Goal: Information Seeking & Learning: Learn about a topic

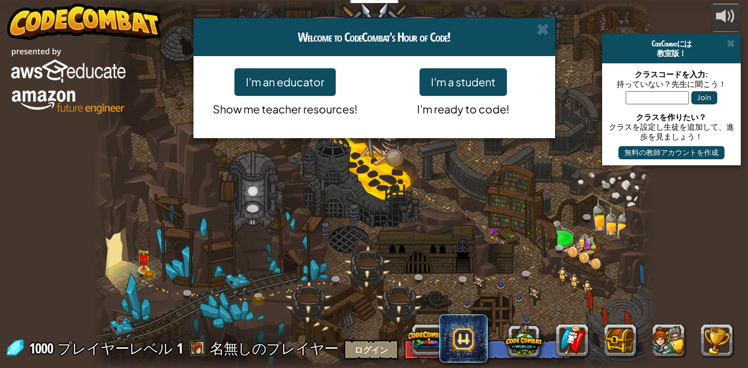
select select "ja"
click at [548, 34] on span at bounding box center [542, 29] width 13 height 13
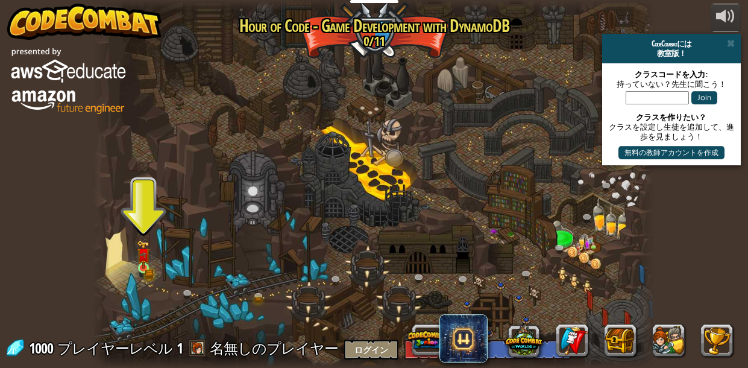
click at [139, 265] on img at bounding box center [143, 254] width 13 height 28
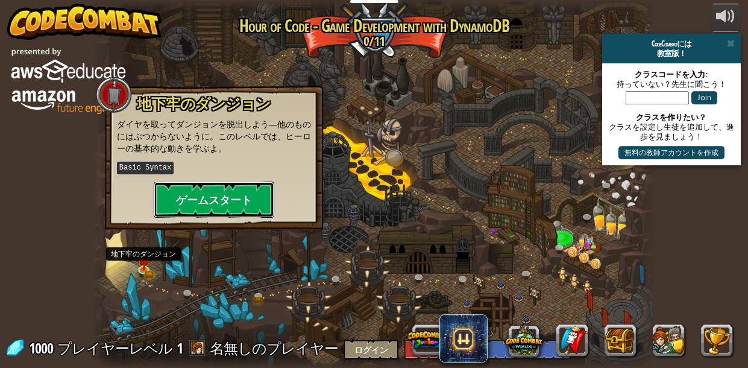
click at [263, 197] on button "ゲームスタート" at bounding box center [214, 199] width 121 height 36
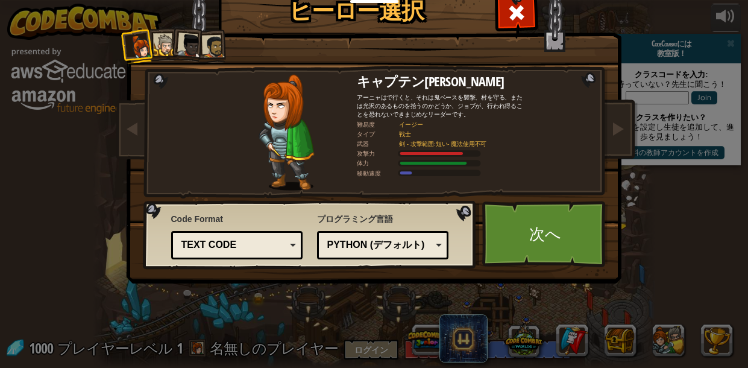
click at [287, 246] on div "Text code" at bounding box center [237, 245] width 116 height 19
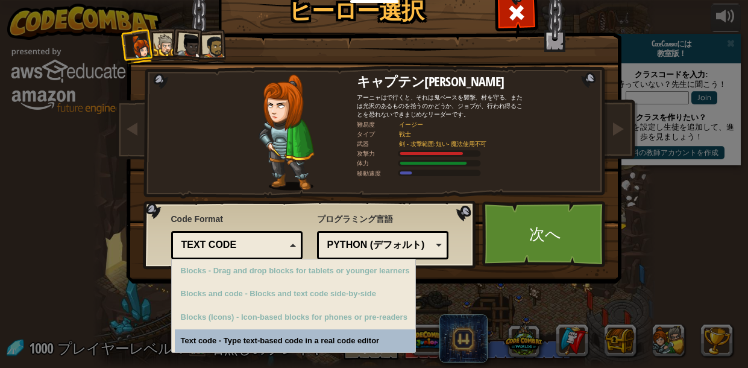
click at [423, 248] on div "Python (デフォルト)" at bounding box center [379, 245] width 104 height 14
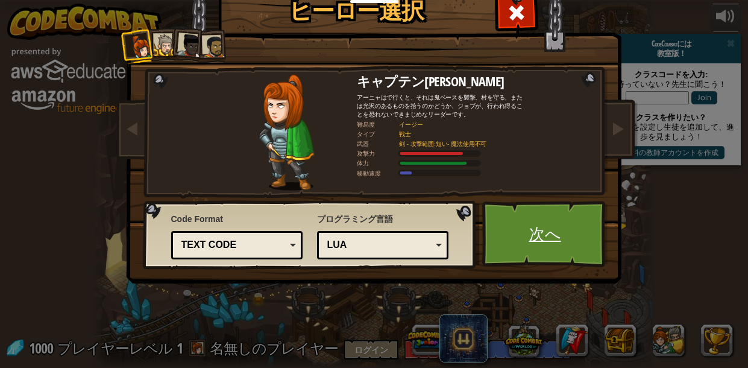
click at [562, 239] on link "次へ" at bounding box center [545, 234] width 126 height 66
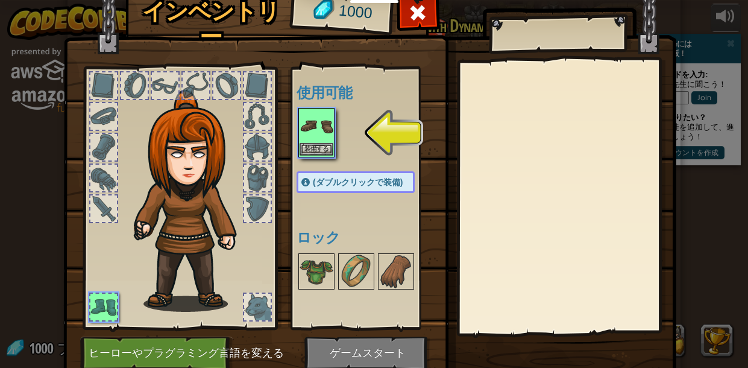
click at [319, 131] on img at bounding box center [317, 126] width 34 height 34
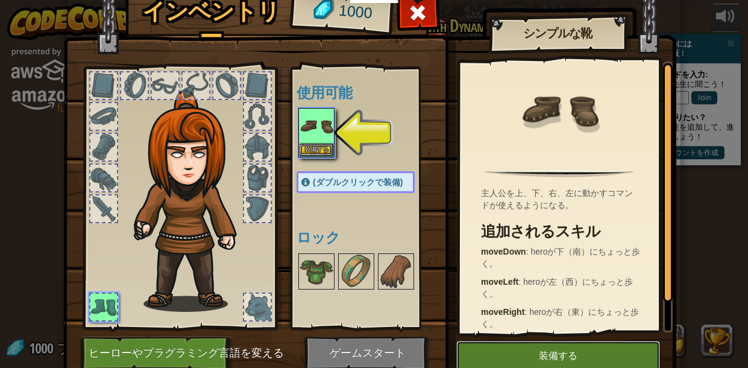
click at [594, 348] on button "装備する" at bounding box center [558, 356] width 204 height 30
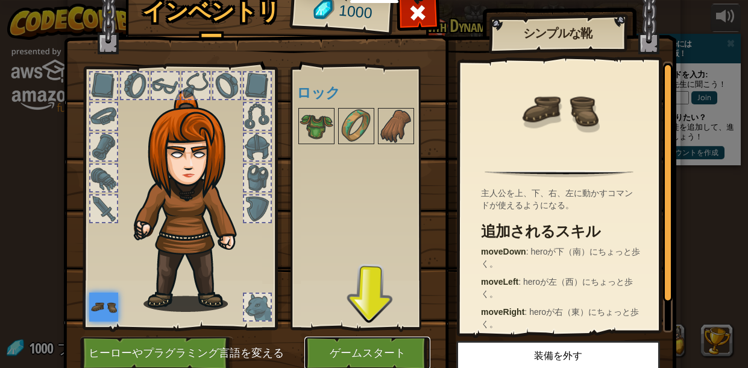
click at [360, 358] on button "ゲームスタート" at bounding box center [367, 352] width 126 height 33
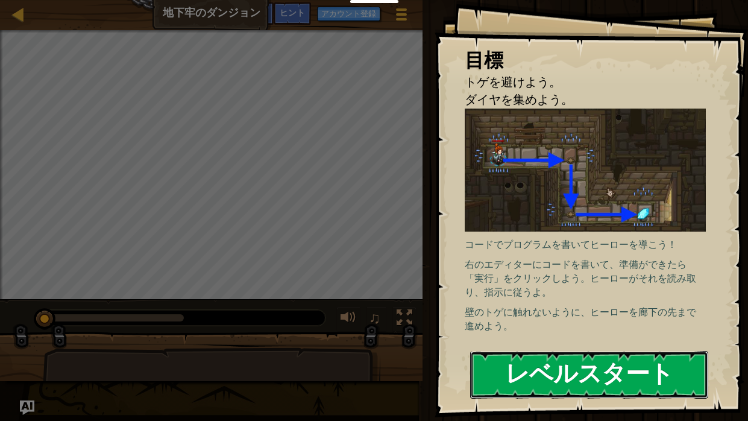
click at [618, 367] on button "レベルスタート" at bounding box center [589, 375] width 238 height 48
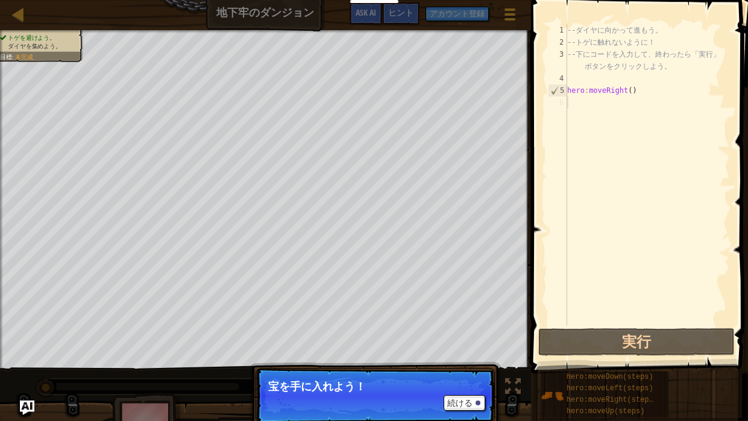
click at [438, 367] on div "続ける" at bounding box center [462, 403] width 48 height 16
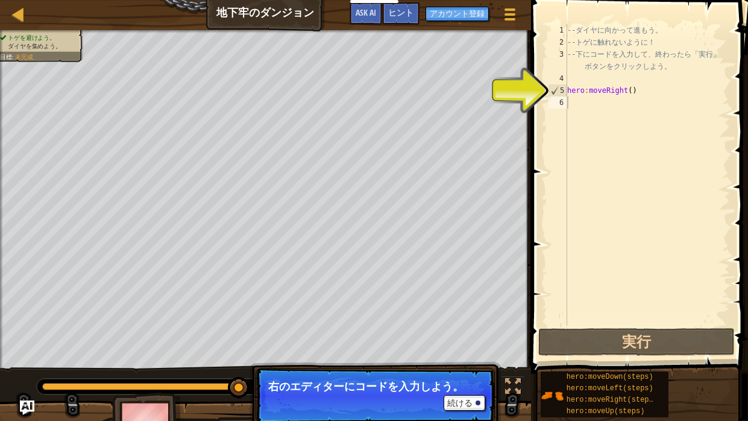
click at [562, 96] on div "6" at bounding box center [557, 102] width 19 height 12
click at [584, 93] on div "-- ダ イ ヤ に 向 か っ て 進 も う 。 -- ト ゲ に 触 れ な い よ う に ！ -- 下 に コ ー ド を 入 力 し て 、 終 …" at bounding box center [647, 186] width 165 height 325
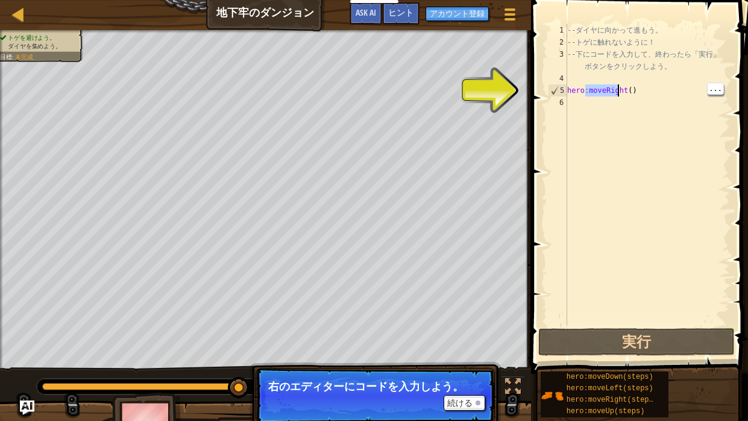
type textarea "hero:moveRight()"
click at [438, 367] on div "続ける" at bounding box center [462, 403] width 48 height 16
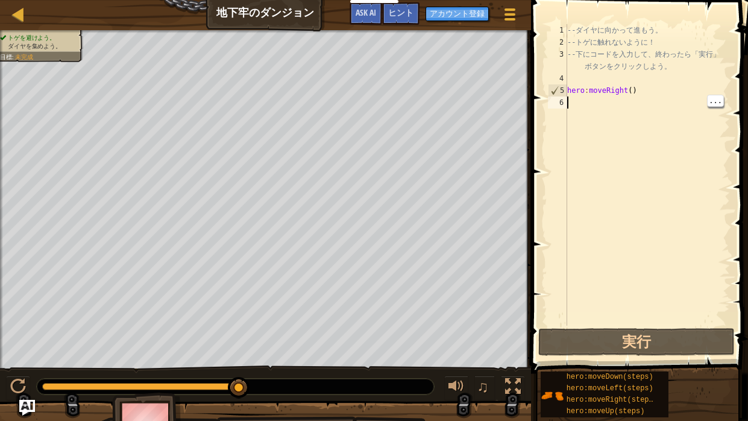
click at [24, 367] on img "Ask AI" at bounding box center [27, 408] width 16 height 16
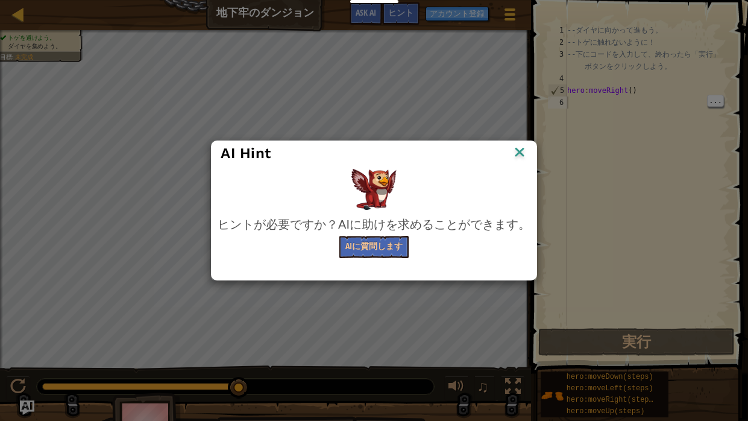
click at [22, 367] on div "AI Hint ヒントが必要ですか？AIに助けを求めることができます。 AIに質問します" at bounding box center [374, 210] width 748 height 421
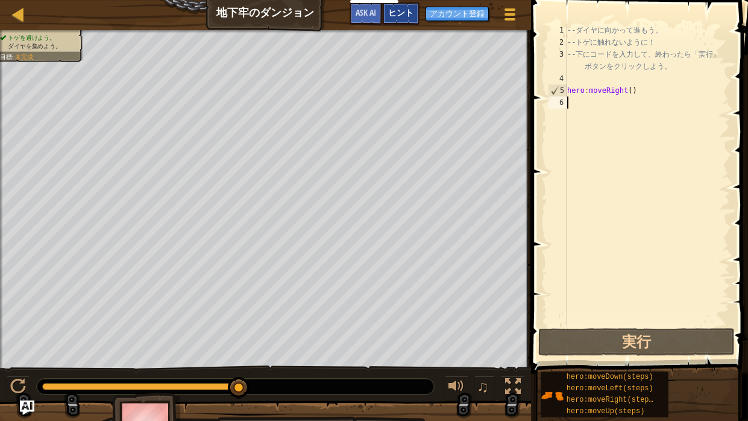
click at [409, 19] on div "ヒント" at bounding box center [400, 13] width 37 height 22
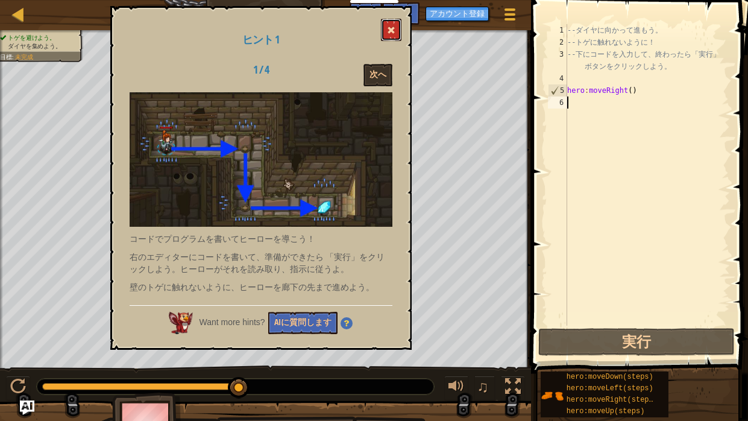
click at [395, 29] on span at bounding box center [391, 30] width 8 height 8
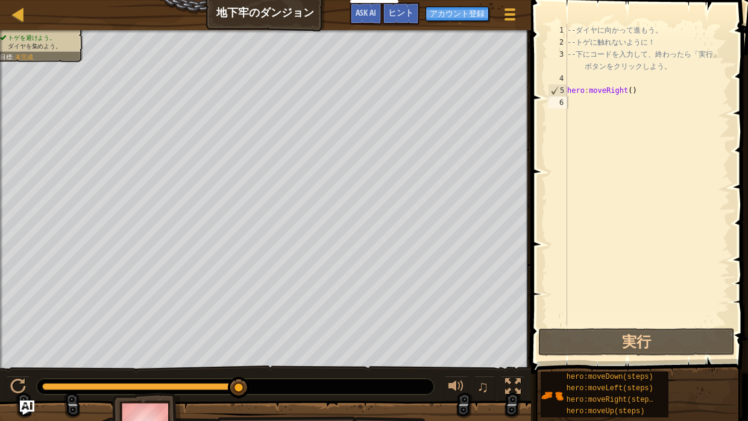
click at [402, 22] on div "ヒント" at bounding box center [400, 13] width 37 height 22
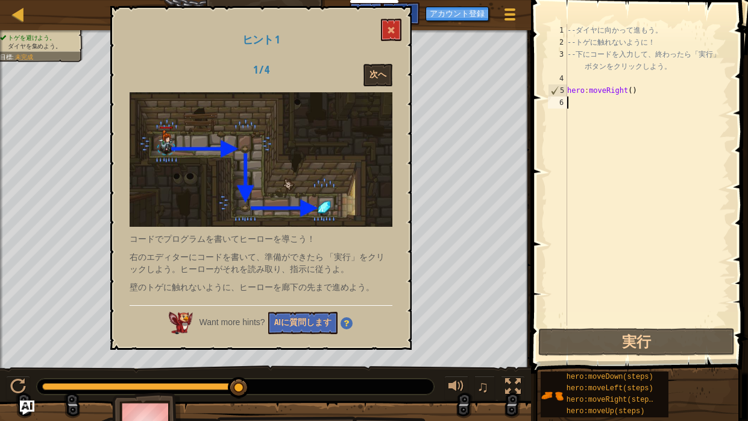
click at [414, 9] on div "ヒント" at bounding box center [400, 13] width 37 height 22
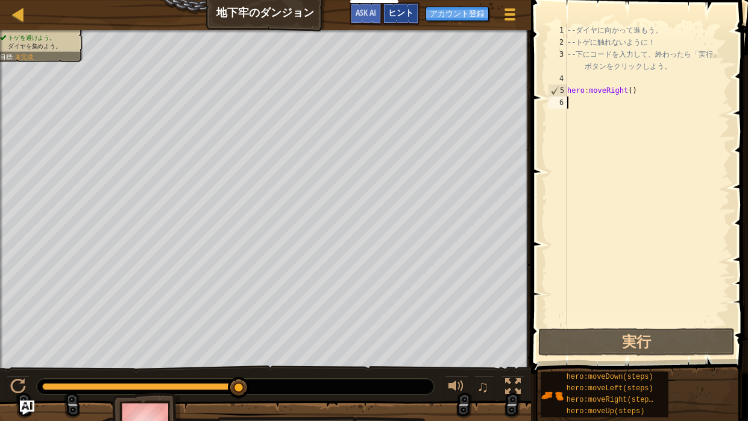
click at [409, 11] on span "ヒント" at bounding box center [400, 12] width 25 height 11
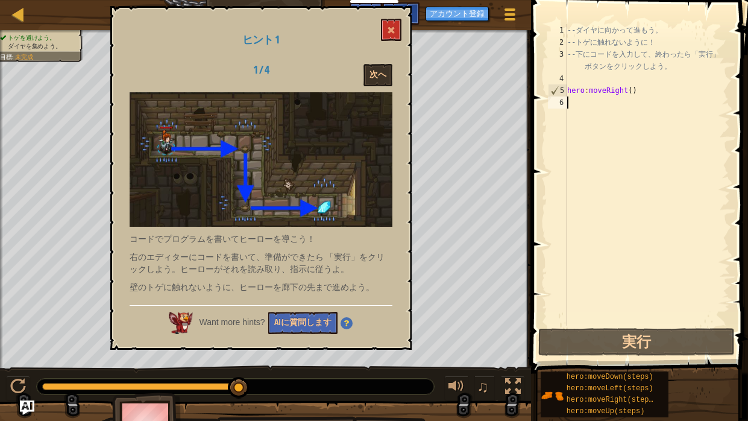
click at [412, 10] on span "ヒント" at bounding box center [400, 12] width 25 height 11
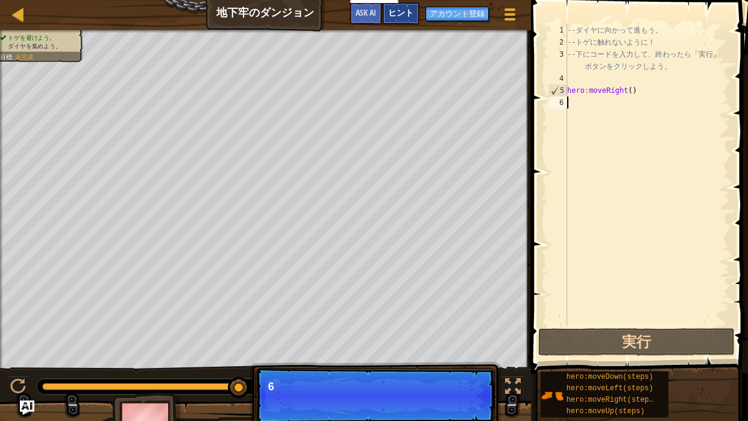
click at [413, 12] on div "ヒント" at bounding box center [400, 13] width 37 height 22
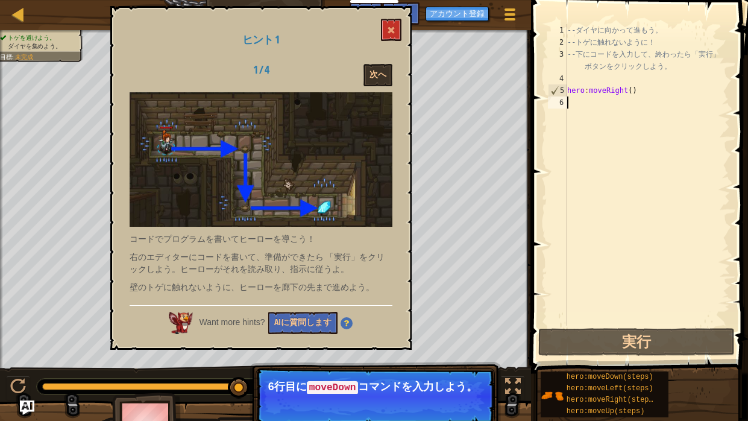
click at [404, 8] on div "ヒント 1 1 / 4 次へ コードでプログラムを書いてヒーローを導こう！ 右のエディターにコードを書いて、準備ができたら 「実行」をクリックしよう。ヒーロー…" at bounding box center [260, 178] width 301 height 344
click at [398, 367] on p "6行目に moveDown コマンドを入力しよう。" at bounding box center [375, 386] width 214 height 13
click at [397, 367] on p "続ける 6行目に moveDown コマンドを入力しよう。" at bounding box center [375, 396] width 239 height 57
click at [577, 94] on div "-- ダ イ ヤ に 向 か っ て 進 も う 。 -- ト ゲ に 触 れ な い よ う に ！ -- 下 に コ ー ド を 入 力 し て 、 終 …" at bounding box center [647, 186] width 165 height 325
type textarea "hero:moveRight()"
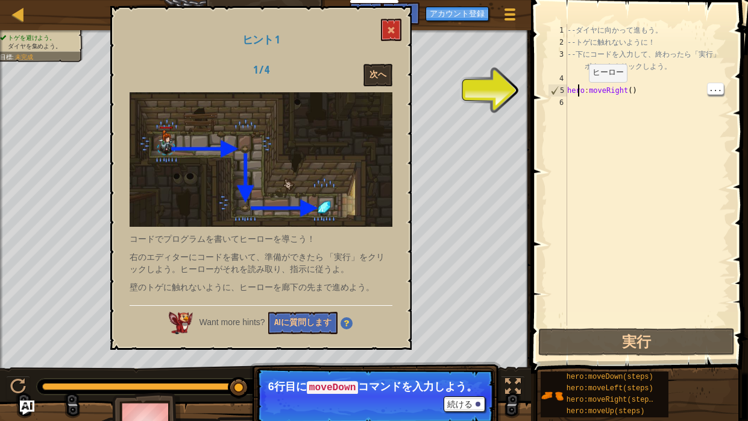
click at [562, 102] on div "6" at bounding box center [557, 102] width 19 height 12
click at [610, 96] on div "-- ダ イ ヤ に 向 か っ て 進 も う 。 -- ト ゲ に 触 れ な い よ う に ！ -- 下 に コ ー ド を 入 力 し て 、 終 …" at bounding box center [647, 186] width 165 height 325
type textarea "hero:moveRight()"
click at [635, 80] on div "-- ダ イ ヤ に 向 か っ て 進 も う 。 -- ト ゲ に 触 れ な い よ う に ！ -- 下 に コ ー ド を 入 力 し て 、 終 …" at bounding box center [647, 186] width 165 height 325
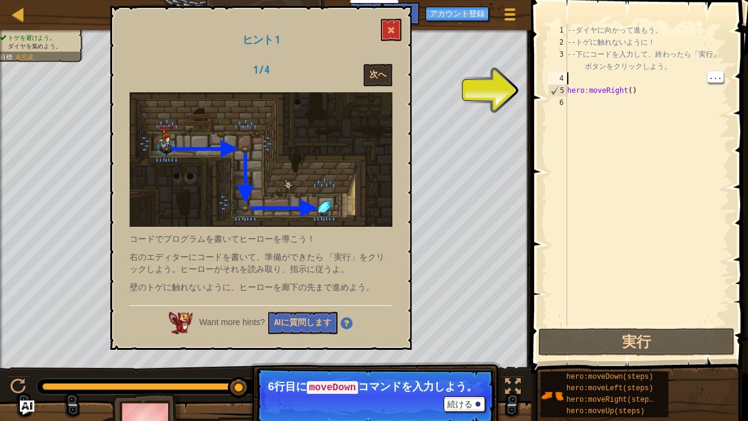
click at [629, 89] on div "-- ダ イ ヤ に 向 か っ て 進 も う 。 -- ト ゲ に 触 れ な い よ う に ！ -- 下 に コ ー ド を 入 力 し て 、 終 …" at bounding box center [647, 186] width 165 height 325
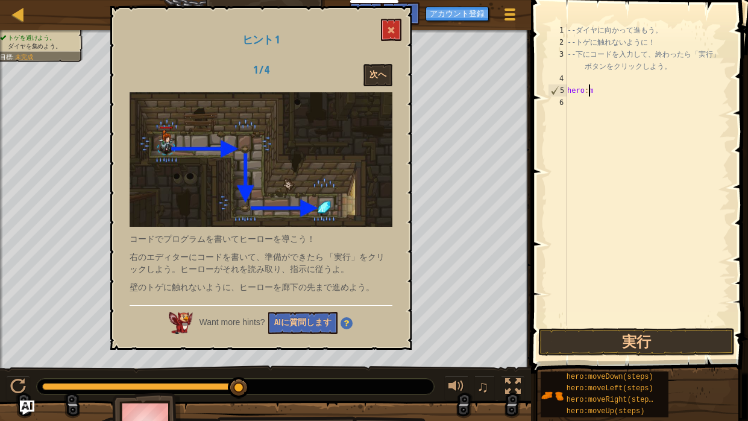
type textarea "h"
click at [657, 345] on button "実行" at bounding box center [636, 342] width 196 height 28
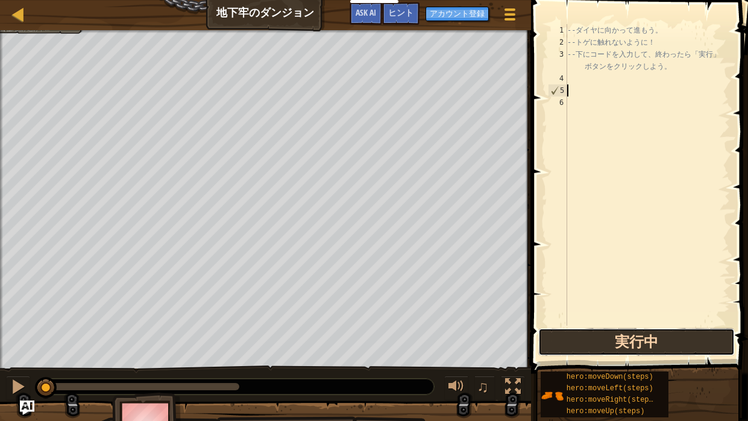
click at [653, 339] on button "実行中" at bounding box center [636, 342] width 196 height 28
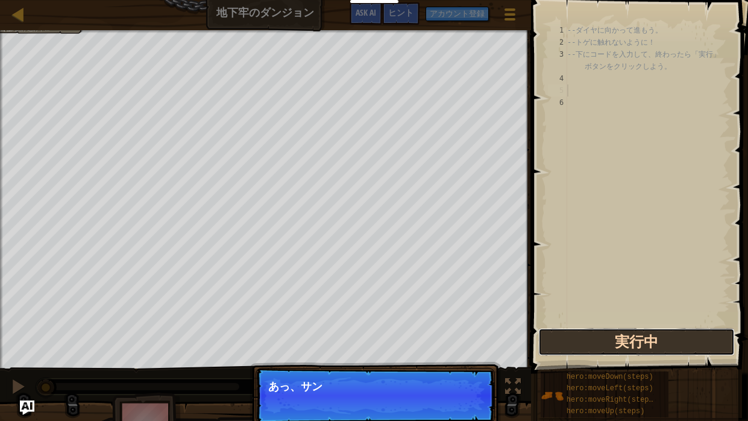
click at [658, 348] on button "実行中" at bounding box center [636, 342] width 196 height 28
click at [653, 342] on button "実行中" at bounding box center [636, 342] width 196 height 28
click at [659, 339] on button "実行中" at bounding box center [636, 342] width 196 height 28
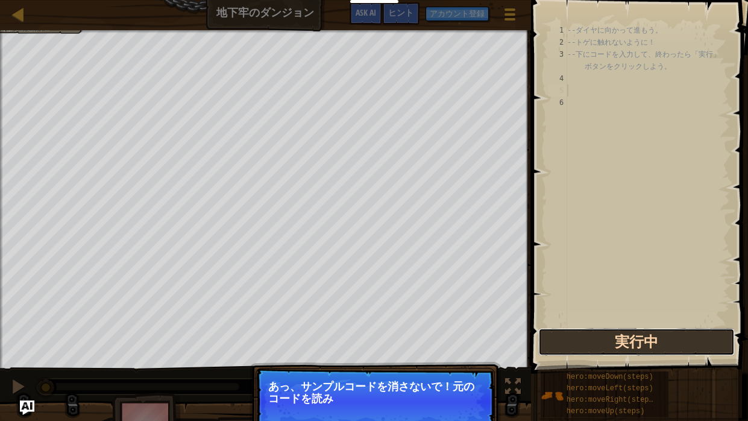
click at [655, 333] on button "実行中" at bounding box center [636, 342] width 196 height 28
click at [676, 334] on button "実行中" at bounding box center [636, 342] width 196 height 28
click at [688, 333] on button "実行中" at bounding box center [636, 342] width 196 height 28
click at [690, 338] on button "実行中" at bounding box center [636, 342] width 196 height 28
click at [682, 341] on button "実行中" at bounding box center [636, 342] width 196 height 28
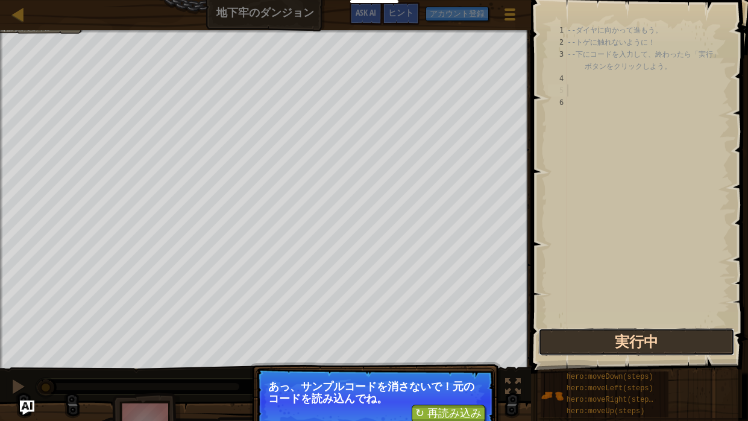
click at [683, 342] on button "実行中" at bounding box center [636, 342] width 196 height 28
click at [685, 343] on button "実行中" at bounding box center [636, 342] width 196 height 28
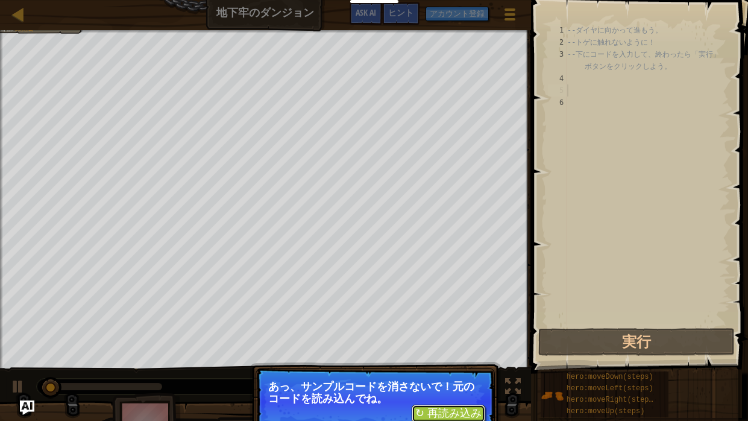
click at [462, 367] on button "↻ 再読み込み" at bounding box center [449, 413] width 74 height 18
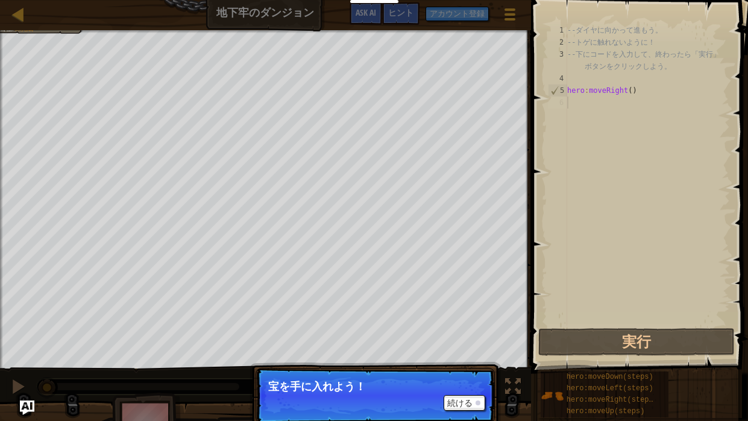
select select "ja"
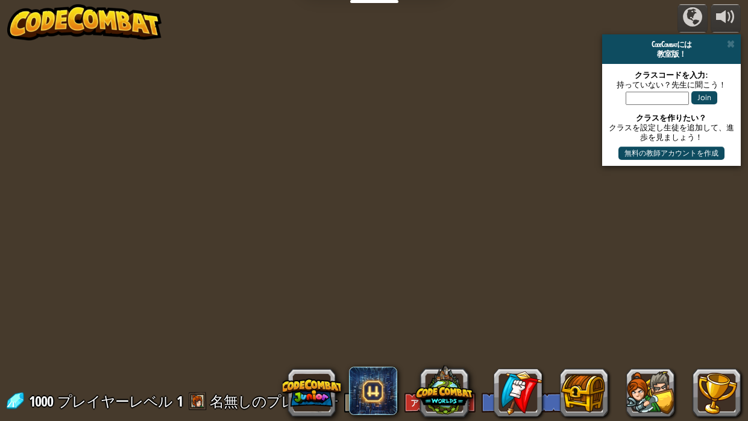
select select "ja"
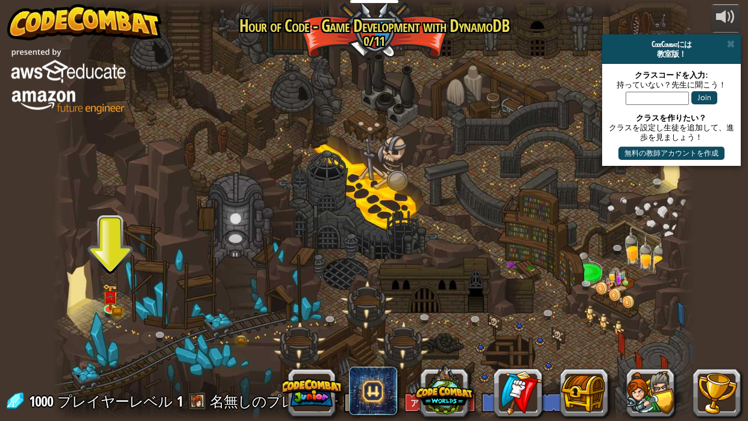
click at [271, 260] on div at bounding box center [374, 210] width 644 height 421
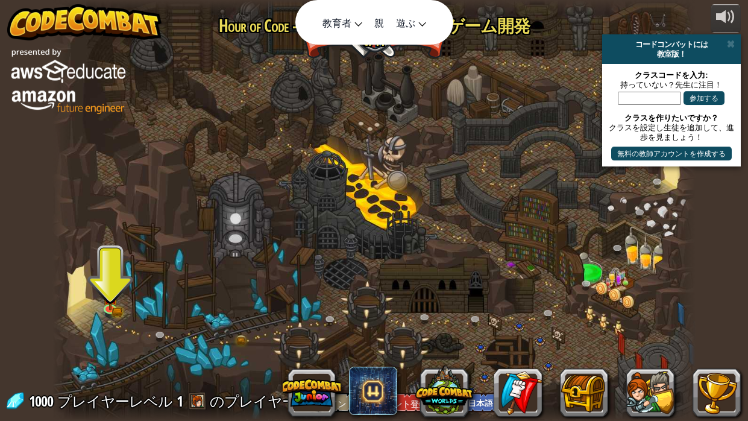
click at [391, 0] on nav "教育者 無料アカウントを作成 学校＆学区向けソリューション 教師用ツールキットのプレビュー 基準との整合性 効果検証研究 成功事例 専門的なスキル開発 コード…" at bounding box center [374, 22] width 158 height 45
